Goal: Task Accomplishment & Management: Manage account settings

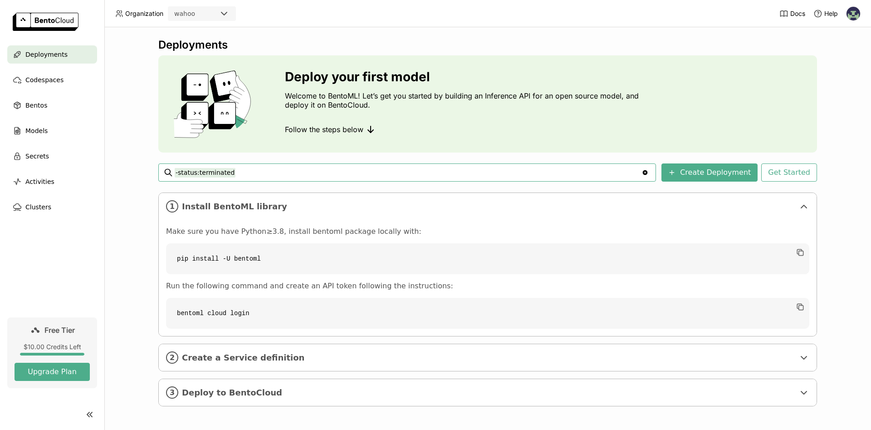
click at [701, 24] on header "Organization wahoo Docs Help" at bounding box center [435, 13] width 871 height 27
click at [851, 11] on img at bounding box center [853, 14] width 14 height 14
click at [831, 47] on span "Billing" at bounding box center [831, 48] width 17 height 8
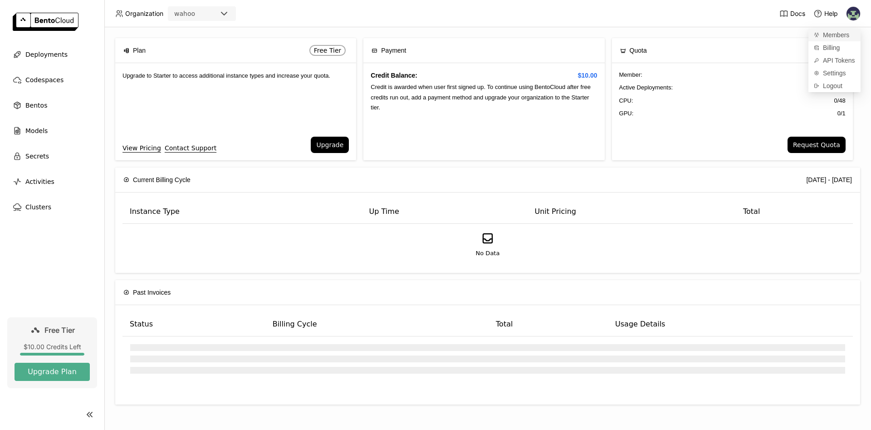
click at [843, 34] on span "Members" at bounding box center [836, 35] width 26 height 8
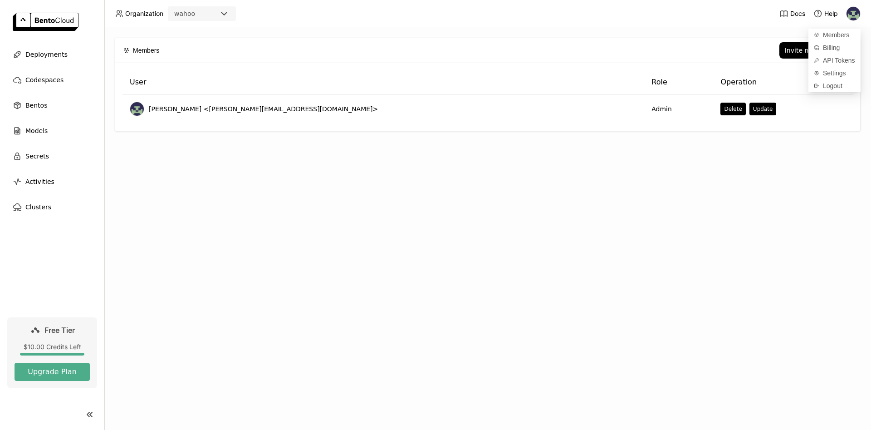
click at [704, 137] on div "Members Invite new member User Role Operation Gabriel Lowenberg <gabriel@easytr…" at bounding box center [487, 228] width 767 height 402
click at [804, 51] on div "Invite new member" at bounding box center [816, 50] width 62 height 7
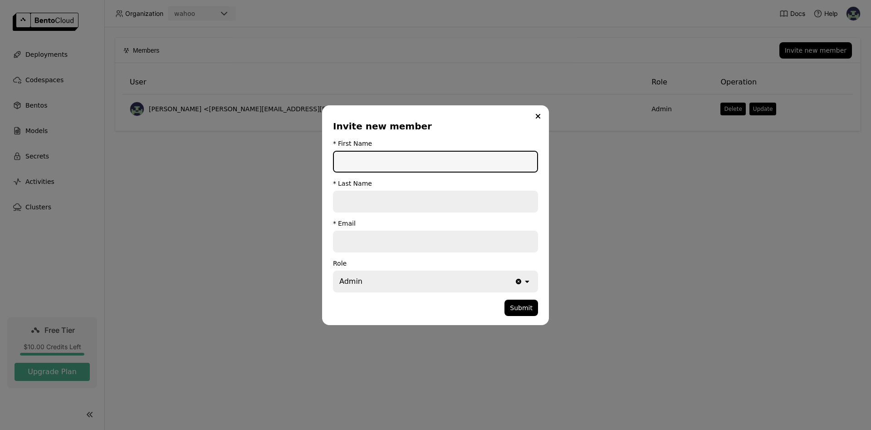
click at [367, 162] on input "dialog" at bounding box center [435, 162] width 203 height 20
type input "Nikolai"
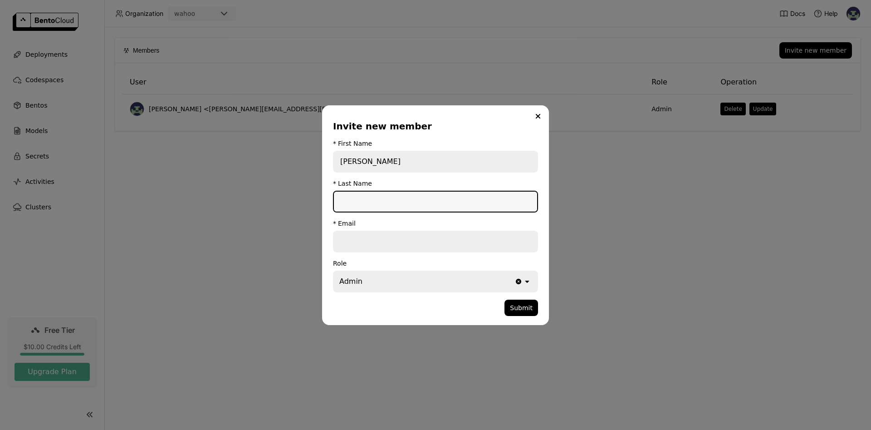
paste input "Chirkov"
type input "Chirkov"
click at [384, 243] on input "dialog" at bounding box center [435, 241] width 203 height 20
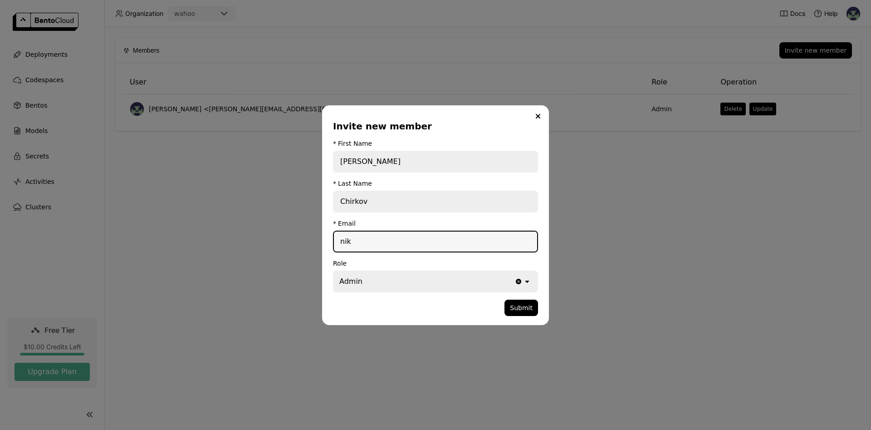
drag, startPoint x: 365, startPoint y: 240, endPoint x: 279, endPoint y: 239, distance: 86.7
click at [279, 239] on div "Invite new member * First Name Nikolai * Last Name Chirkov * Email nik Role Adm…" at bounding box center [435, 215] width 871 height 430
paste input "olai@wahoopredict.com"
type input "nikolai@wahoopredict.com"
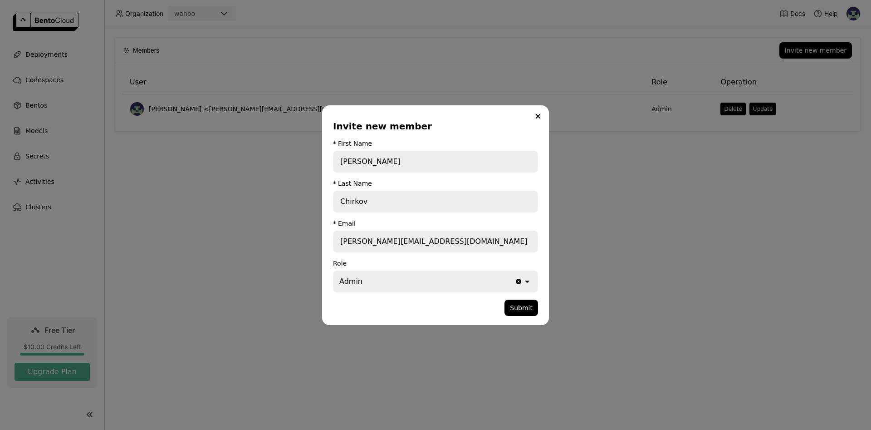
click at [368, 285] on div "Admin" at bounding box center [424, 281] width 181 height 20
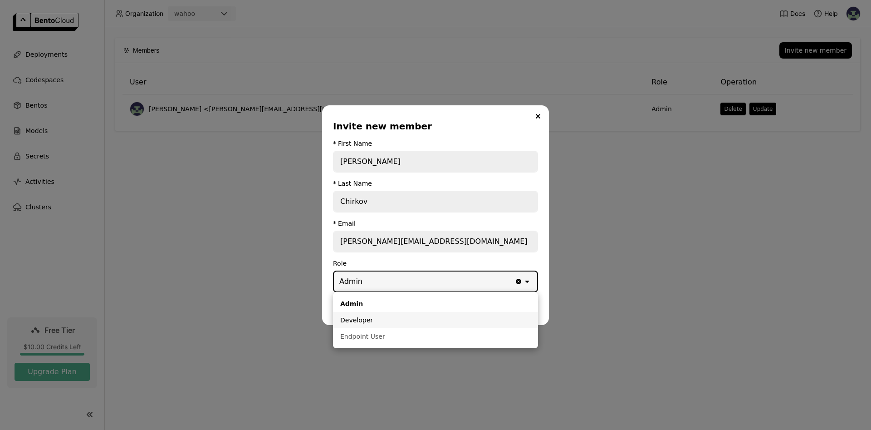
click at [361, 318] on div "Developer" at bounding box center [435, 319] width 191 height 9
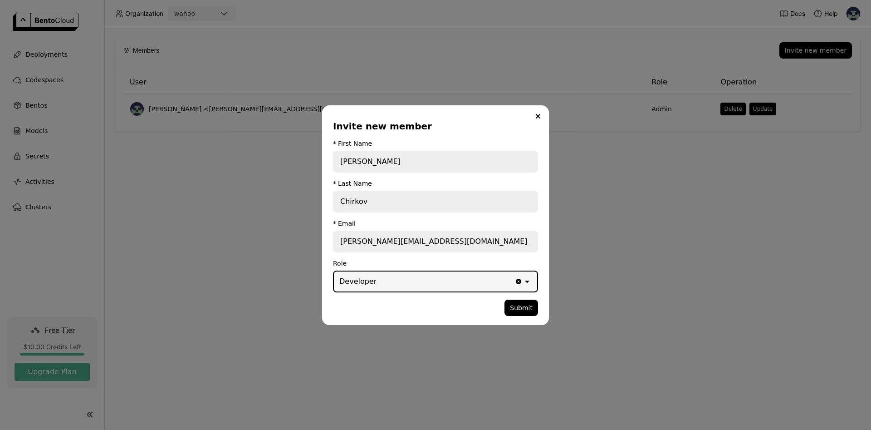
click at [381, 305] on div "dialog" at bounding box center [418, 307] width 171 height 16
click at [528, 308] on button "Submit" at bounding box center [521, 307] width 34 height 16
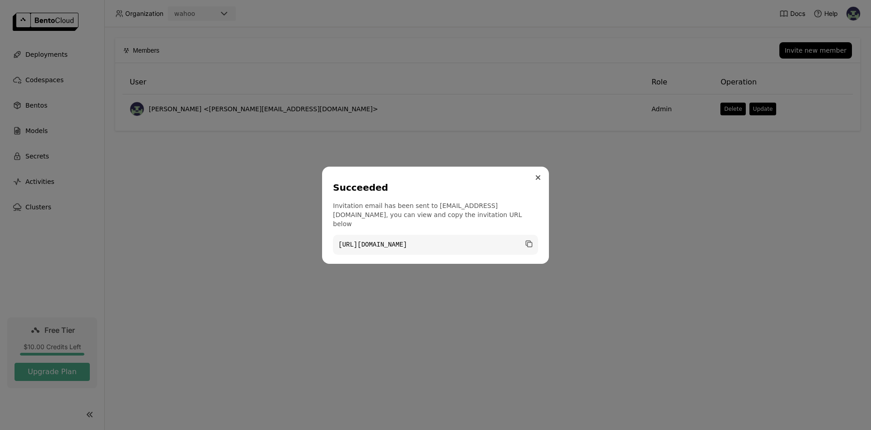
click at [537, 176] on icon "Close" at bounding box center [538, 177] width 5 height 5
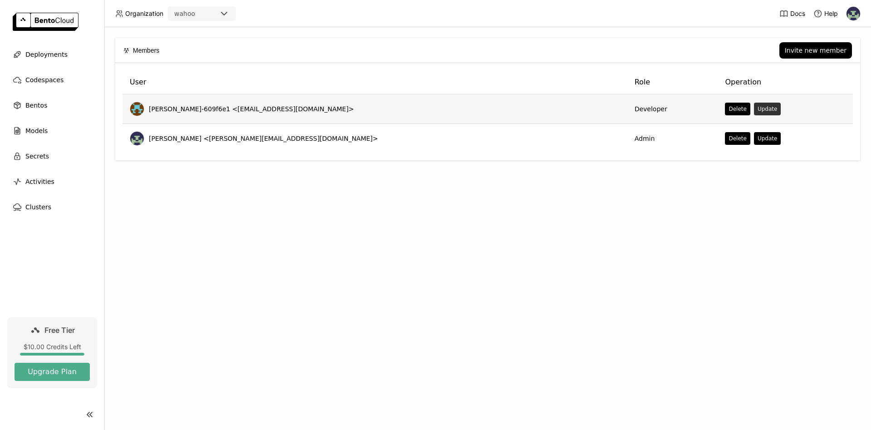
click at [754, 109] on button "Update" at bounding box center [767, 109] width 27 height 13
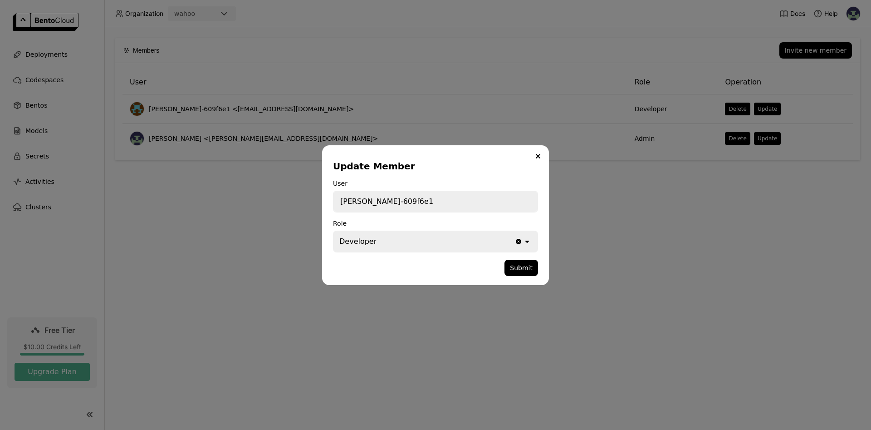
click at [372, 243] on div "Developer" at bounding box center [357, 241] width 37 height 11
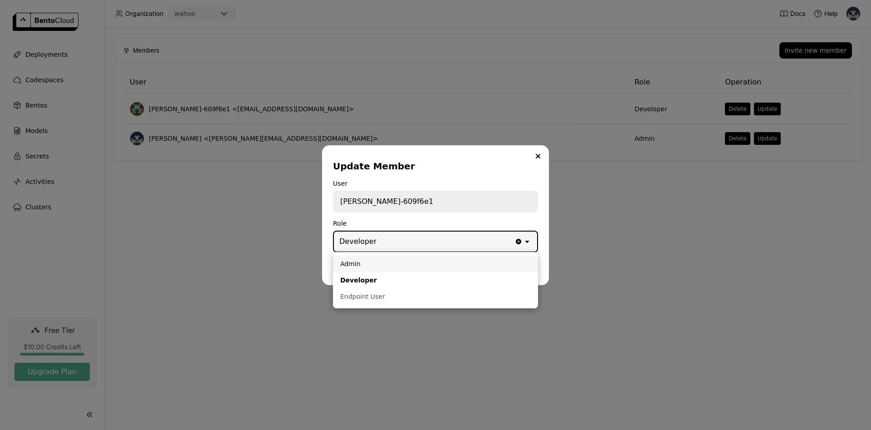
click at [363, 264] on div "Admin" at bounding box center [435, 263] width 191 height 9
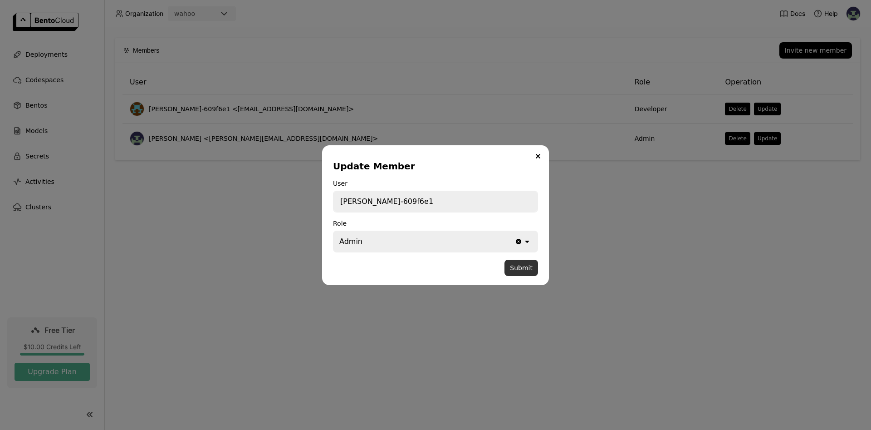
click at [532, 269] on button "Submit" at bounding box center [521, 267] width 34 height 16
